Goal: Task Accomplishment & Management: Use online tool/utility

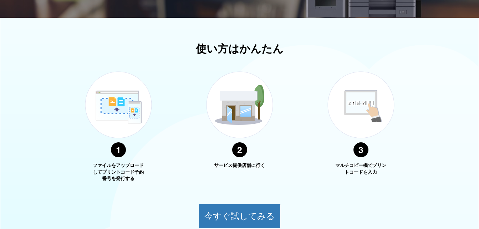
scroll to position [284, 0]
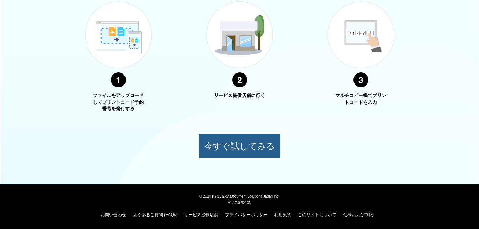
click at [206, 156] on button "今すぐ試してみる" at bounding box center [240, 146] width 82 height 25
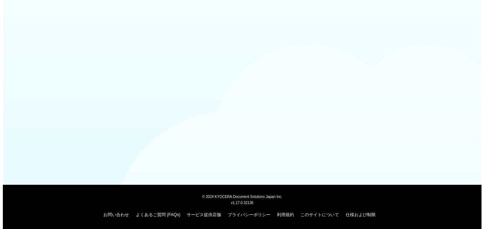
scroll to position [64, 0]
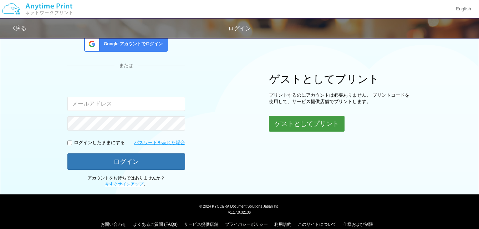
click at [295, 125] on button "ゲストとしてプリント" at bounding box center [307, 124] width 76 height 16
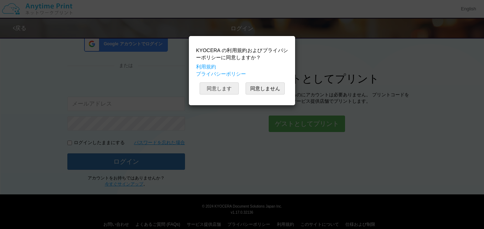
click at [227, 87] on button "同意します" at bounding box center [219, 88] width 39 height 12
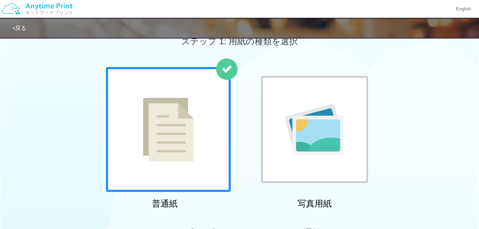
scroll to position [64, 0]
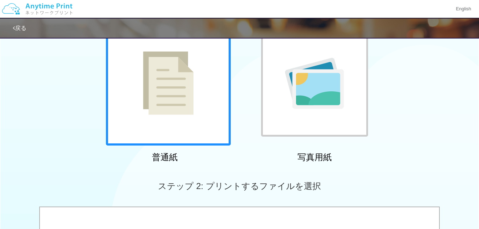
click at [202, 96] on div at bounding box center [168, 83] width 125 height 125
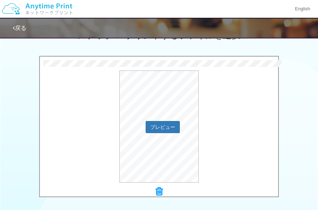
scroll to position [207, 0]
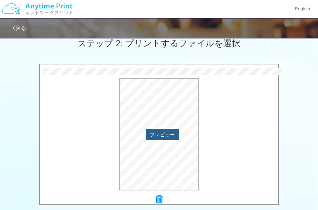
click at [169, 132] on button "プレビュー" at bounding box center [162, 134] width 33 height 11
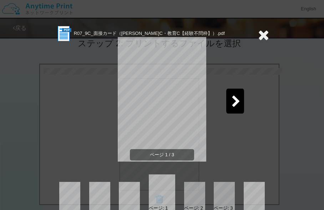
click at [232, 99] on icon at bounding box center [235, 102] width 9 height 12
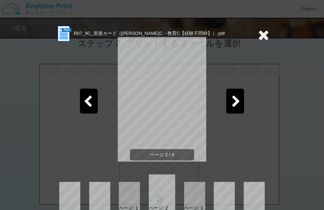
click at [232, 99] on icon at bounding box center [235, 102] width 9 height 12
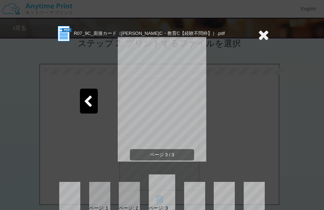
click at [88, 100] on icon at bounding box center [87, 102] width 9 height 12
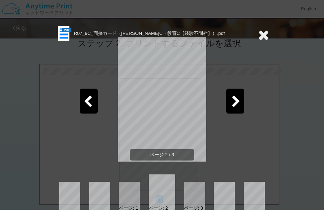
click at [88, 100] on icon at bounding box center [87, 102] width 9 height 12
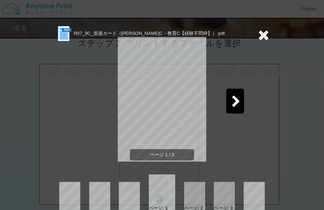
click at [261, 30] on icon at bounding box center [263, 35] width 11 height 14
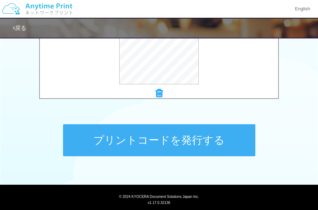
scroll to position [314, 0]
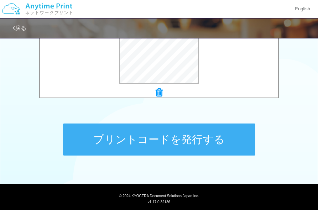
click at [151, 134] on button "プリントコードを発行する" at bounding box center [159, 140] width 192 height 32
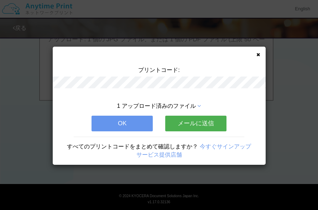
scroll to position [0, 0]
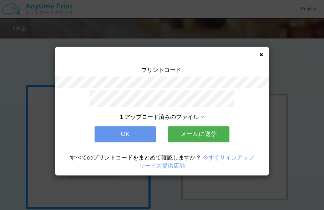
click at [185, 132] on button "メールに送信" at bounding box center [198, 135] width 61 height 16
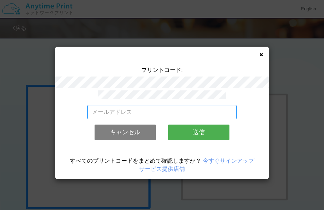
drag, startPoint x: 186, startPoint y: 108, endPoint x: 198, endPoint y: 112, distance: 13.2
click at [186, 108] on input "email" at bounding box center [161, 112] width 149 height 14
type input "[EMAIL_ADDRESS][DOMAIN_NAME]"
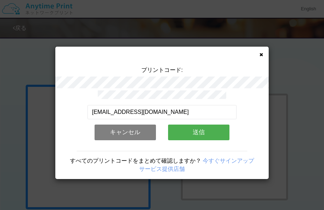
click at [185, 132] on button "送信" at bounding box center [198, 133] width 61 height 16
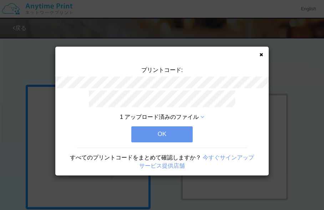
click at [149, 137] on button "OK" at bounding box center [161, 135] width 61 height 16
click at [149, 148] on div "すべてのプリントコードをまとめて確認しますか？ 今すぐサインアップ サービス提供店舗" at bounding box center [161, 159] width 213 height 22
